Goal: Task Accomplishment & Management: Use online tool/utility

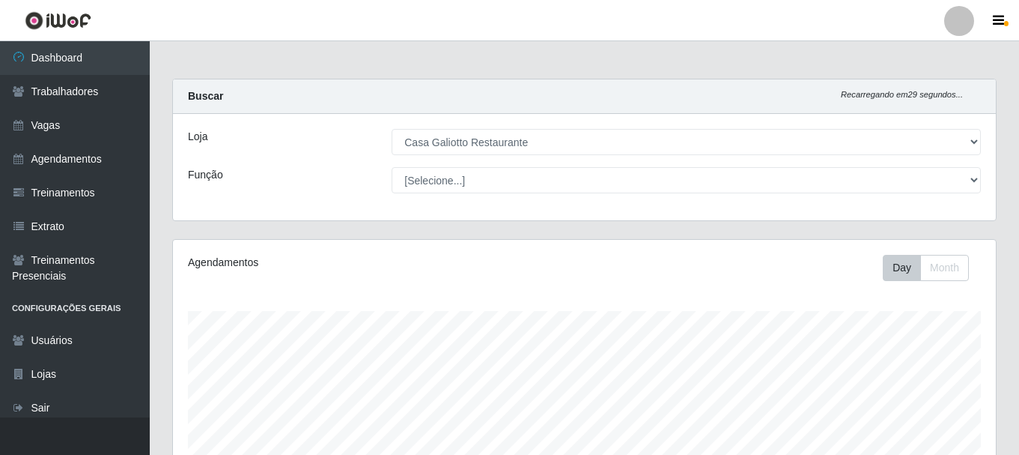
select select "279"
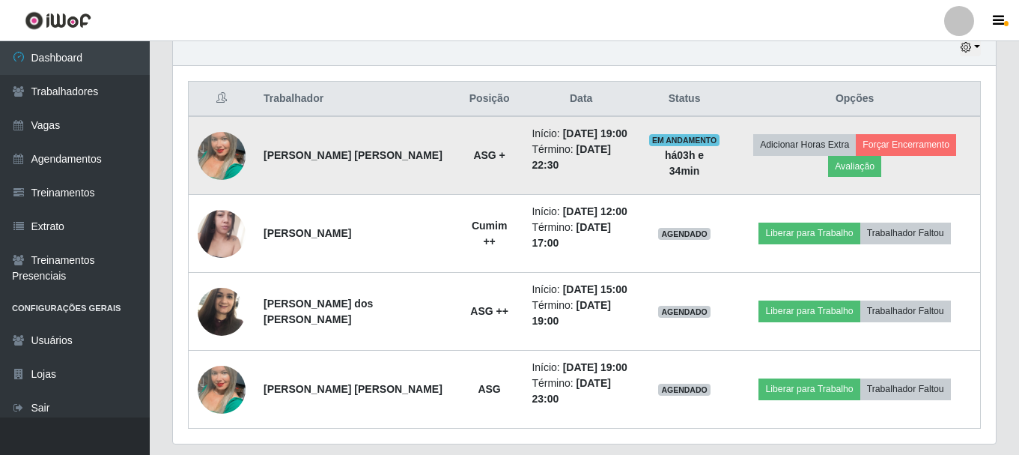
scroll to position [311, 823]
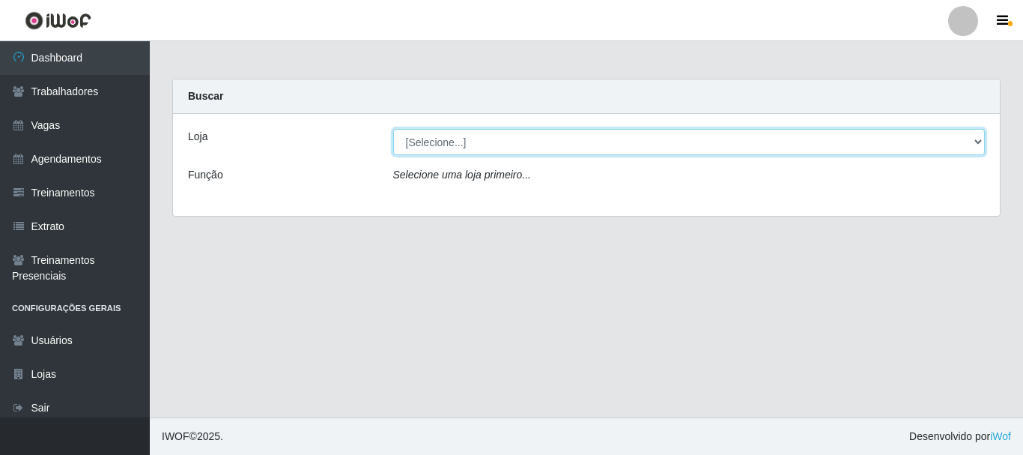
click at [547, 148] on select "[Selecione...] [GEOGRAPHIC_DATA]" at bounding box center [689, 142] width 592 height 26
select select "279"
click at [393, 129] on select "[Selecione...] [GEOGRAPHIC_DATA]" at bounding box center [689, 142] width 592 height 26
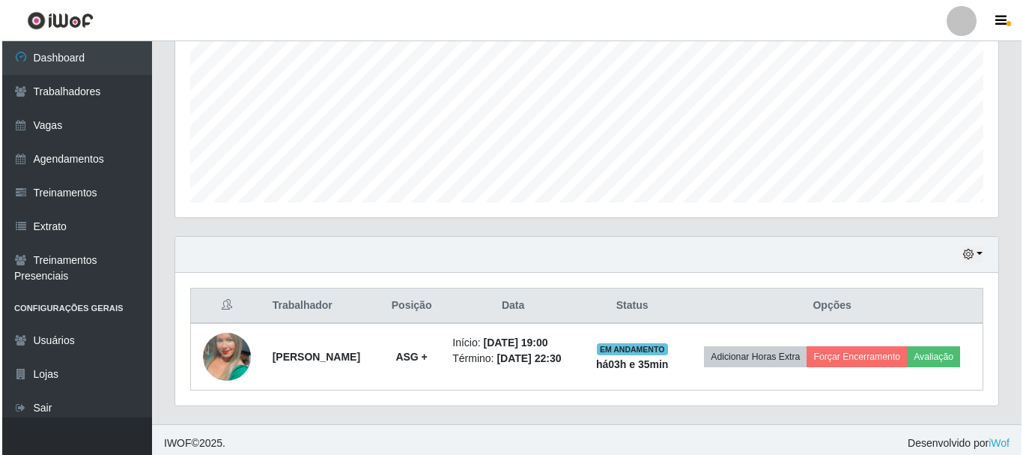
scroll to position [340, 0]
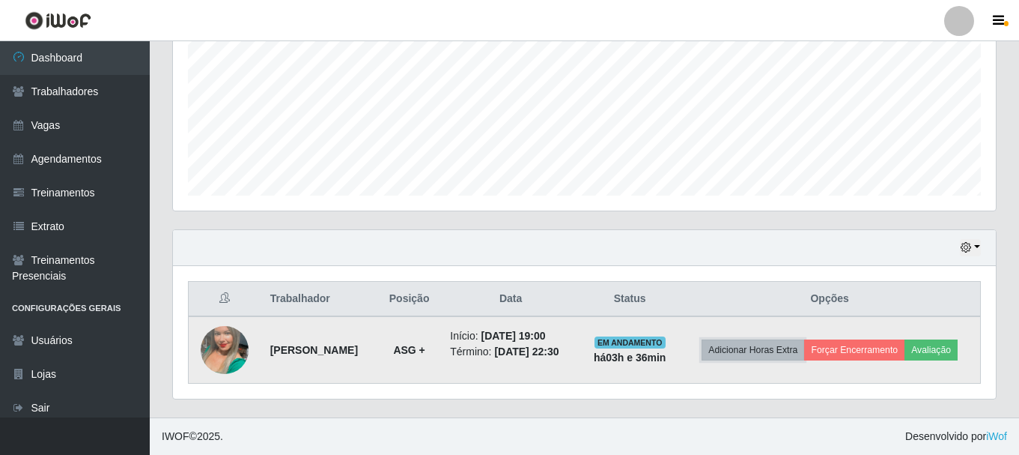
click at [777, 352] on button "Adicionar Horas Extra" at bounding box center [753, 349] width 103 height 21
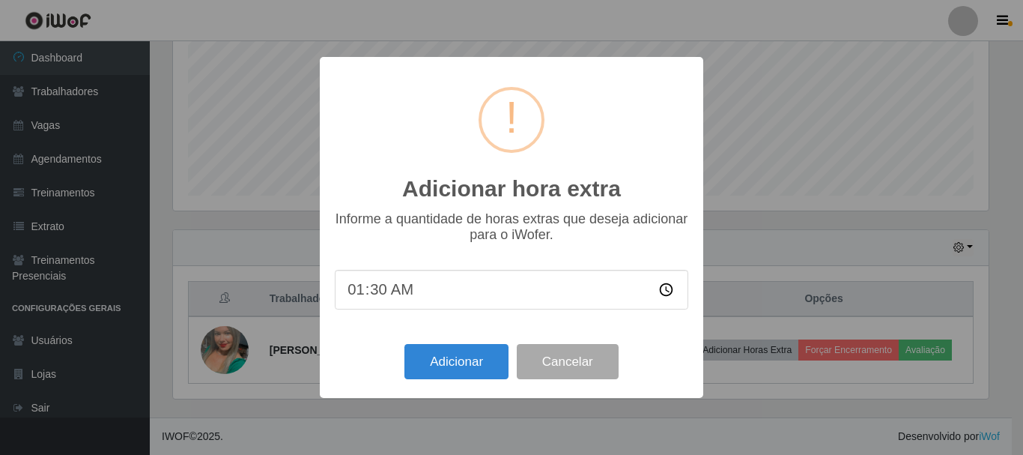
click at [384, 294] on input "01:30" at bounding box center [511, 290] width 353 height 40
type input "01:00"
click at [445, 361] on button "Adicionar" at bounding box center [456, 361] width 104 height 35
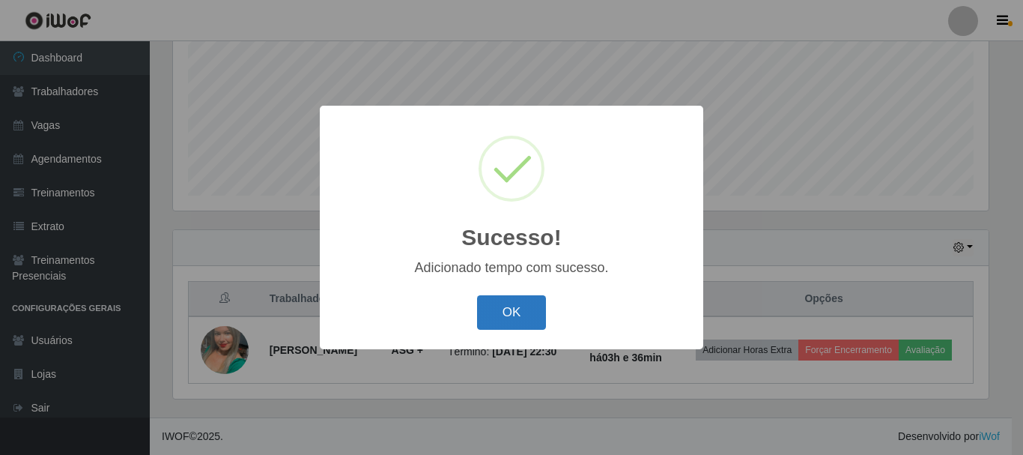
click at [488, 313] on button "OK" at bounding box center [512, 312] width 70 height 35
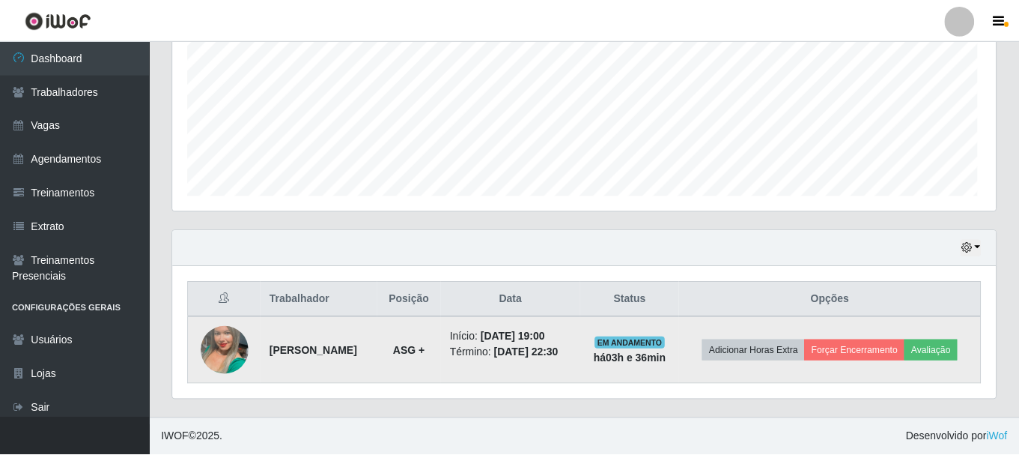
scroll to position [311, 823]
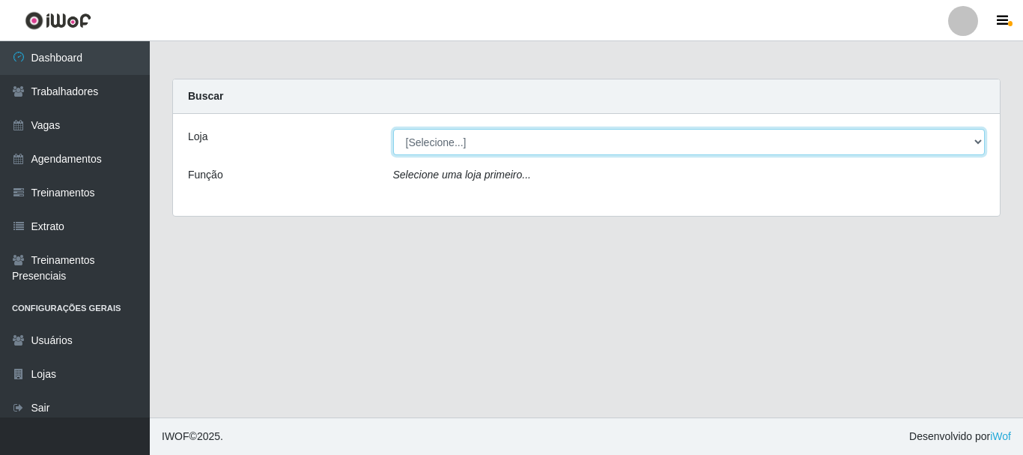
click at [584, 151] on select "[Selecione...] [GEOGRAPHIC_DATA]" at bounding box center [689, 142] width 592 height 26
select select "279"
click at [393, 129] on select "[Selecione...] [GEOGRAPHIC_DATA]" at bounding box center [689, 142] width 592 height 26
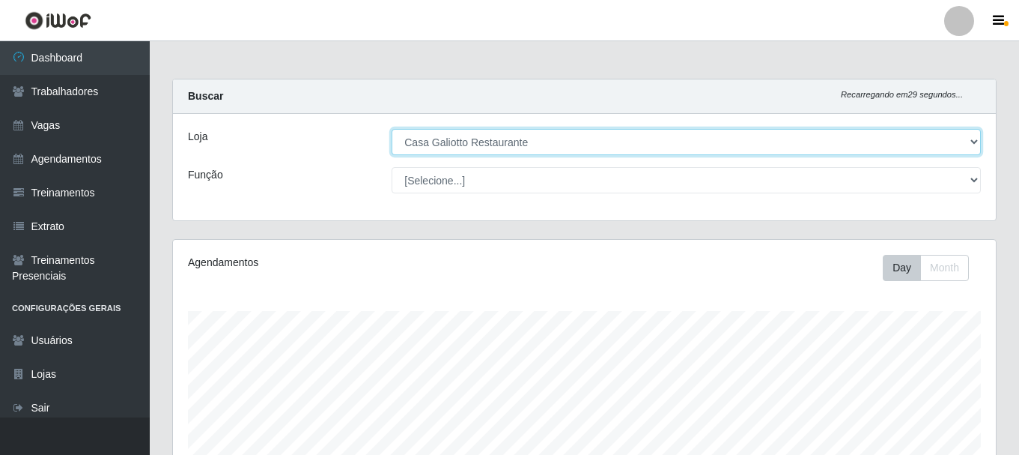
scroll to position [340, 0]
